Goal: Information Seeking & Learning: Learn about a topic

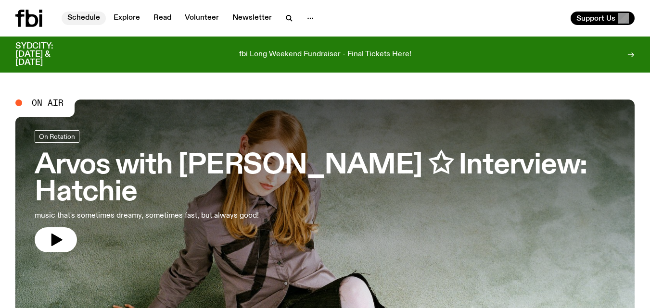
click at [88, 18] on link "Schedule" at bounding box center [84, 18] width 44 height 13
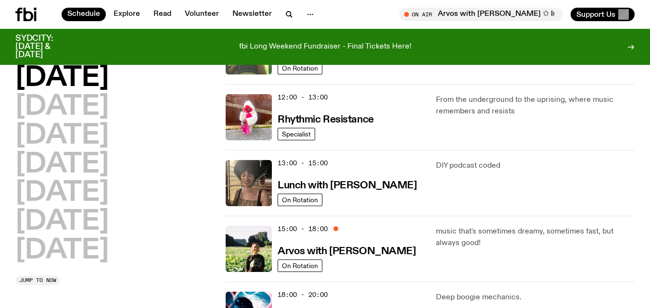
scroll to position [217, 0]
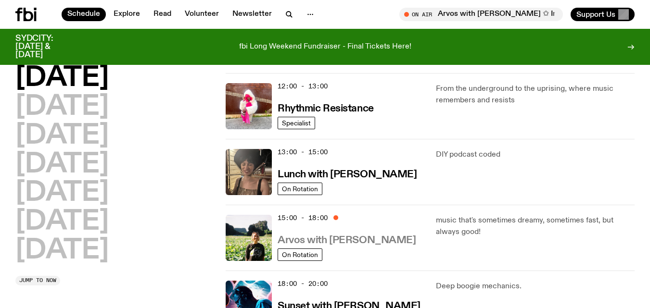
click at [355, 241] on h3 "Arvos with [PERSON_NAME]" at bounding box center [347, 241] width 138 height 10
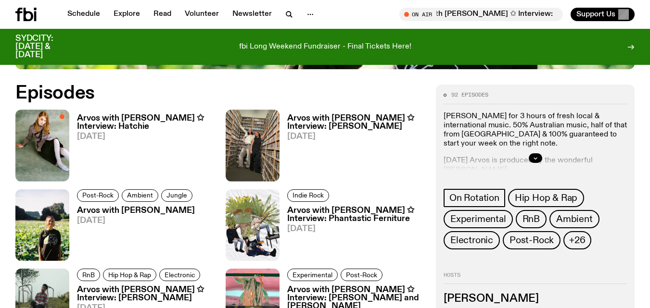
scroll to position [427, 0]
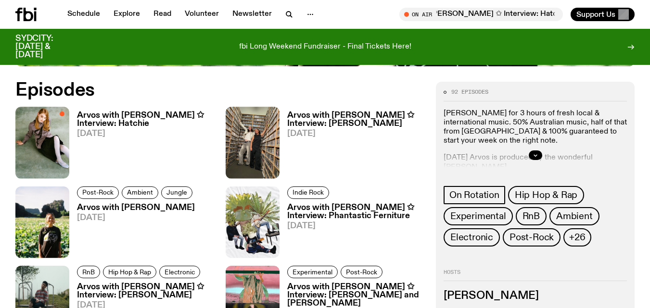
click at [130, 117] on h3 "Arvos with [PERSON_NAME] ✩ Interview: Hatchie" at bounding box center [145, 120] width 137 height 16
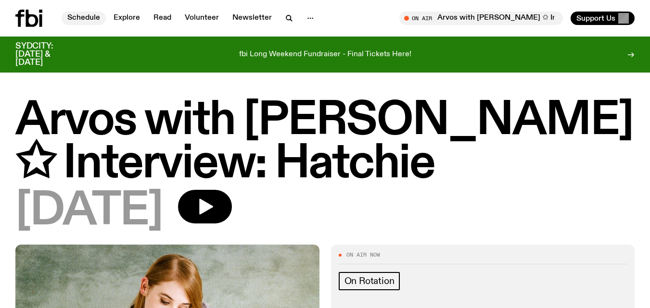
click at [95, 13] on link "Schedule" at bounding box center [84, 18] width 44 height 13
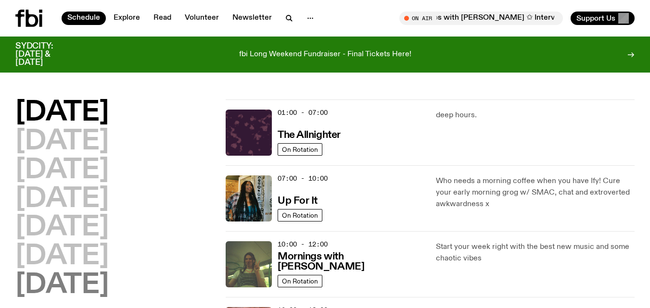
click at [96, 282] on h2 "[DATE]" at bounding box center [61, 285] width 93 height 27
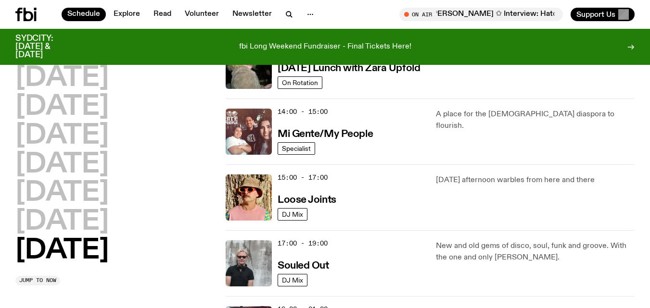
scroll to position [453, 0]
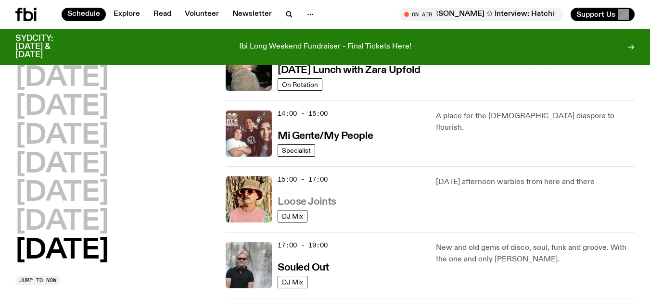
click at [315, 205] on h3 "Loose Joints" at bounding box center [307, 202] width 59 height 10
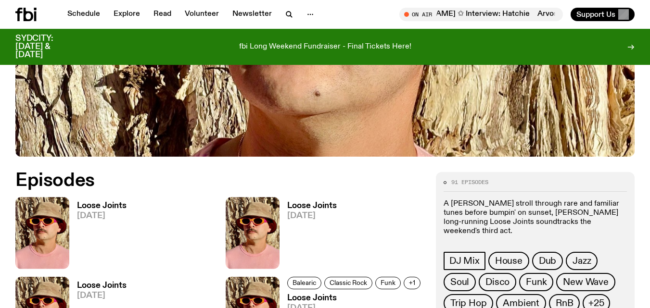
scroll to position [350, 0]
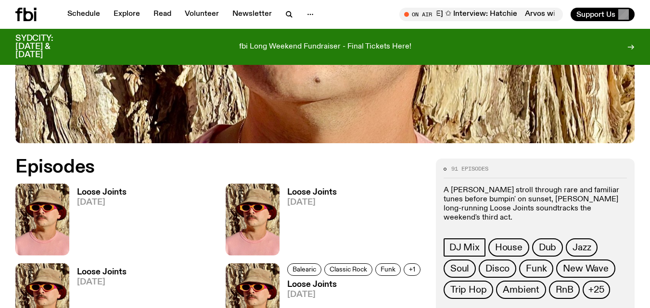
click at [110, 192] on h3 "Loose Joints" at bounding box center [102, 193] width 50 height 8
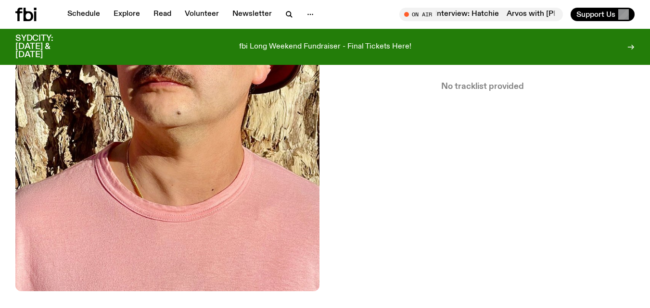
scroll to position [308, 0]
click at [83, 16] on link "Schedule" at bounding box center [84, 14] width 44 height 13
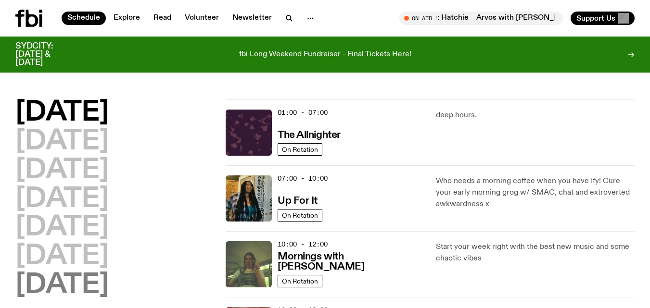
click at [81, 283] on h2 "[DATE]" at bounding box center [61, 285] width 93 height 27
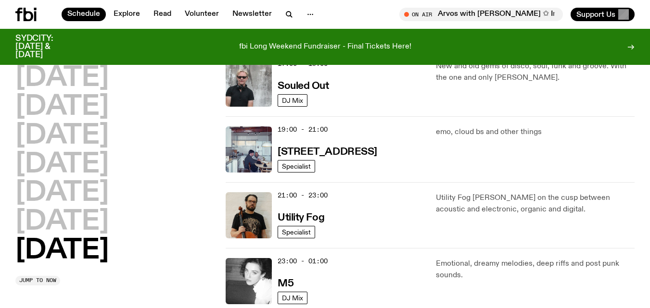
scroll to position [653, 0]
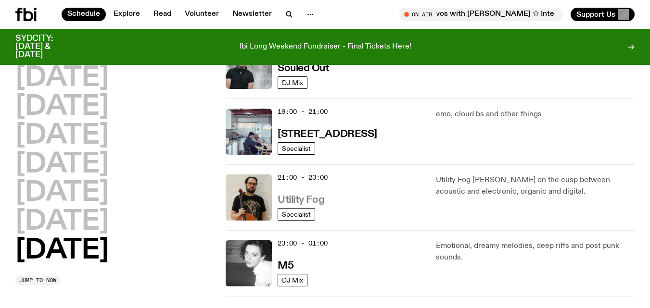
click at [305, 199] on h3 "Utility Fog" at bounding box center [301, 200] width 47 height 10
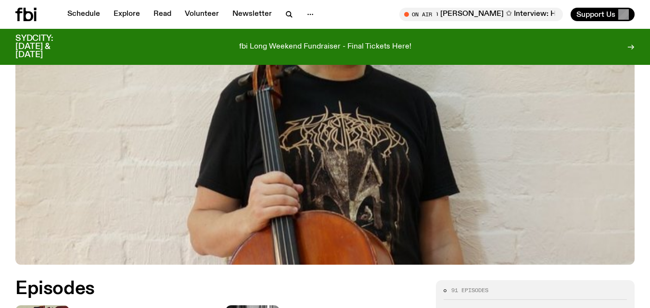
scroll to position [306, 0]
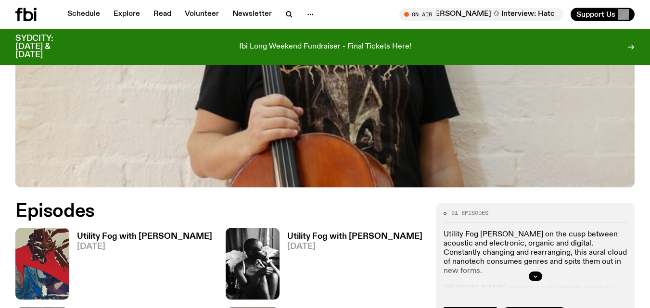
click at [126, 236] on h3 "Utility Fog with [PERSON_NAME]" at bounding box center [144, 237] width 135 height 8
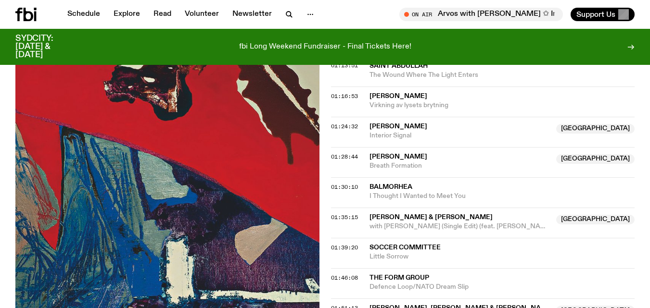
scroll to position [982, 0]
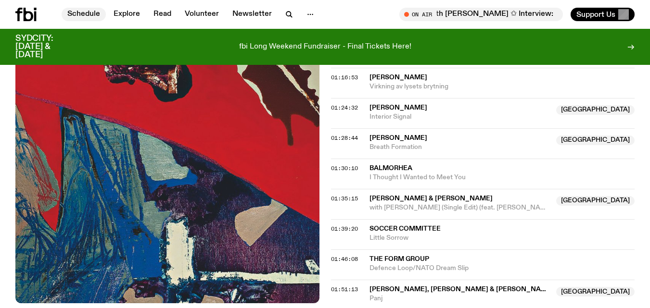
click at [85, 13] on link "Schedule" at bounding box center [84, 14] width 44 height 13
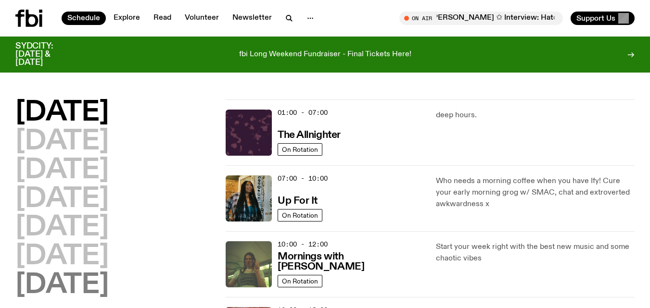
click at [89, 291] on h2 "[DATE]" at bounding box center [61, 285] width 93 height 27
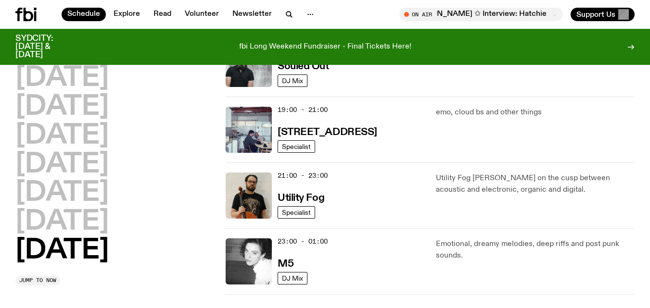
scroll to position [657, 0]
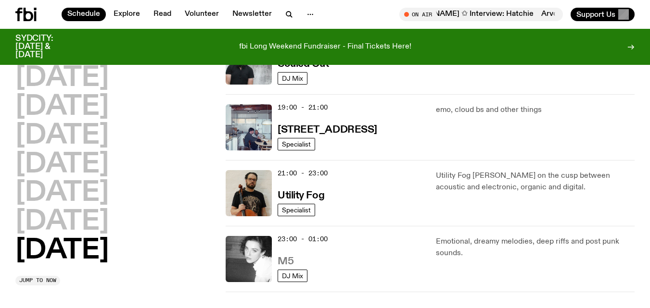
click at [281, 264] on h3 "M5" at bounding box center [286, 262] width 16 height 10
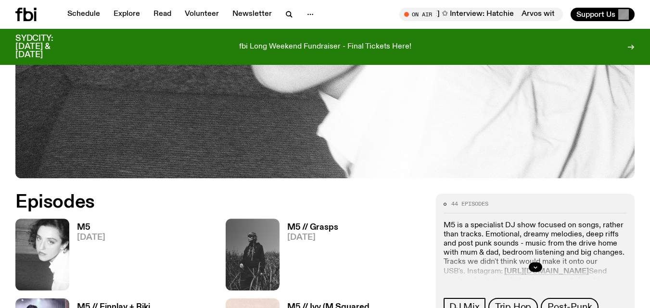
scroll to position [325, 0]
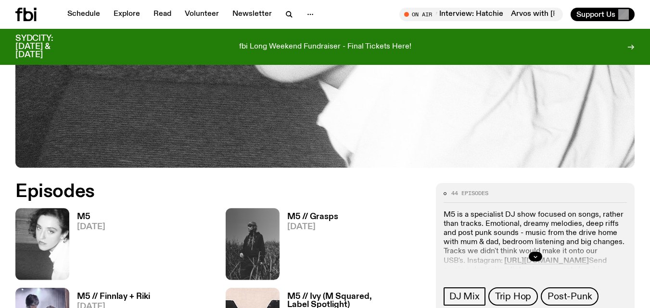
click at [84, 217] on h3 "M5" at bounding box center [91, 217] width 28 height 8
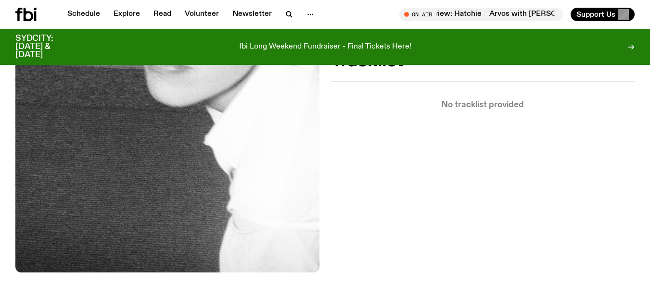
scroll to position [327, 0]
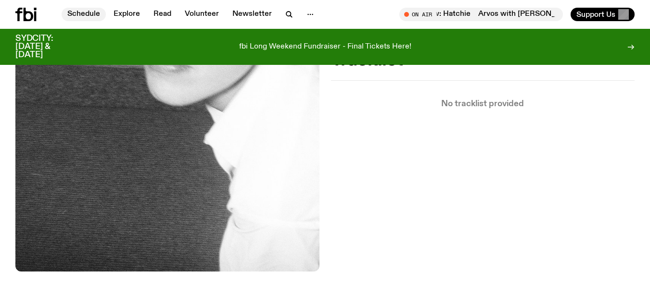
click at [82, 11] on link "Schedule" at bounding box center [84, 14] width 44 height 13
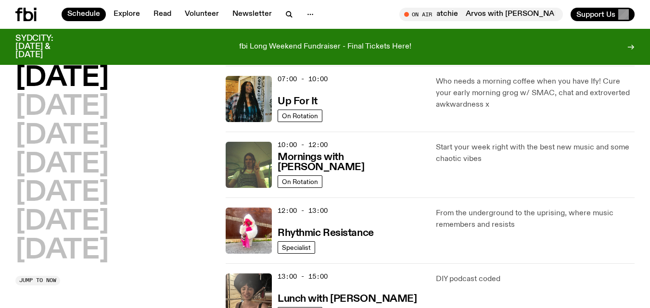
scroll to position [115, 0]
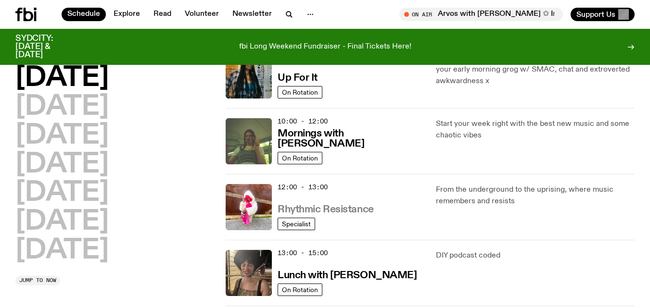
click at [312, 207] on h3 "Rhythmic Resistance" at bounding box center [326, 210] width 96 height 10
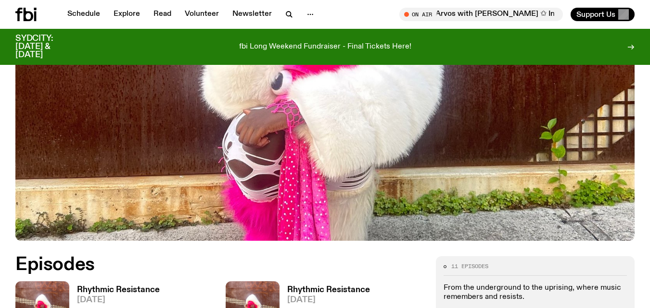
scroll to position [270, 0]
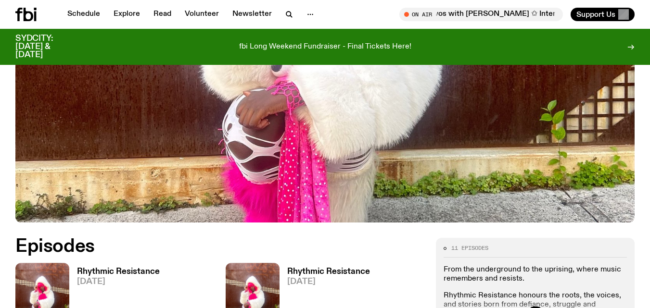
click at [136, 276] on h3 "Rhythmic Resistance" at bounding box center [118, 272] width 83 height 8
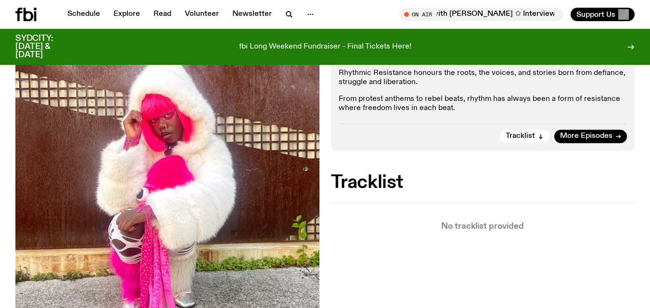
scroll to position [269, 0]
